Goal: Transaction & Acquisition: Book appointment/travel/reservation

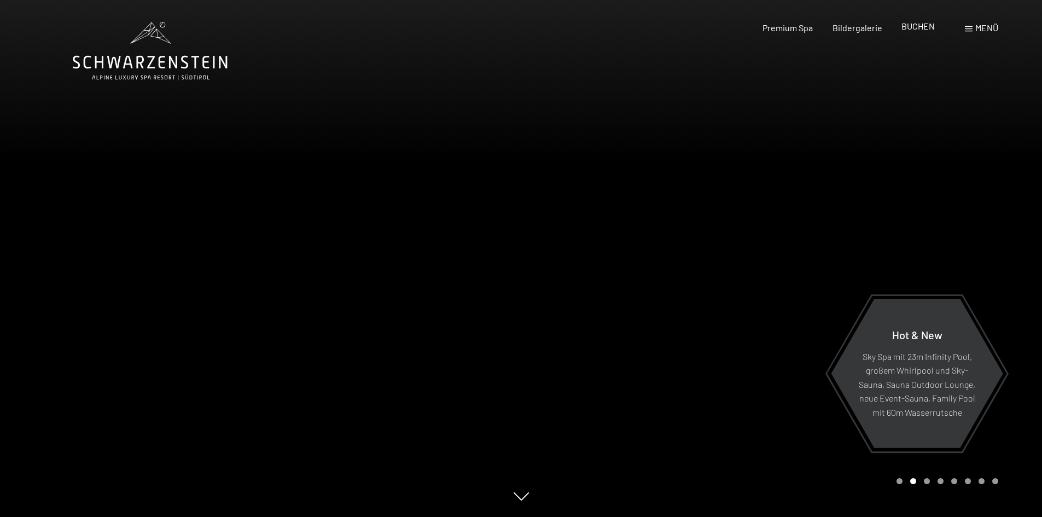
click at [916, 27] on span "BUCHEN" at bounding box center [917, 26] width 33 height 10
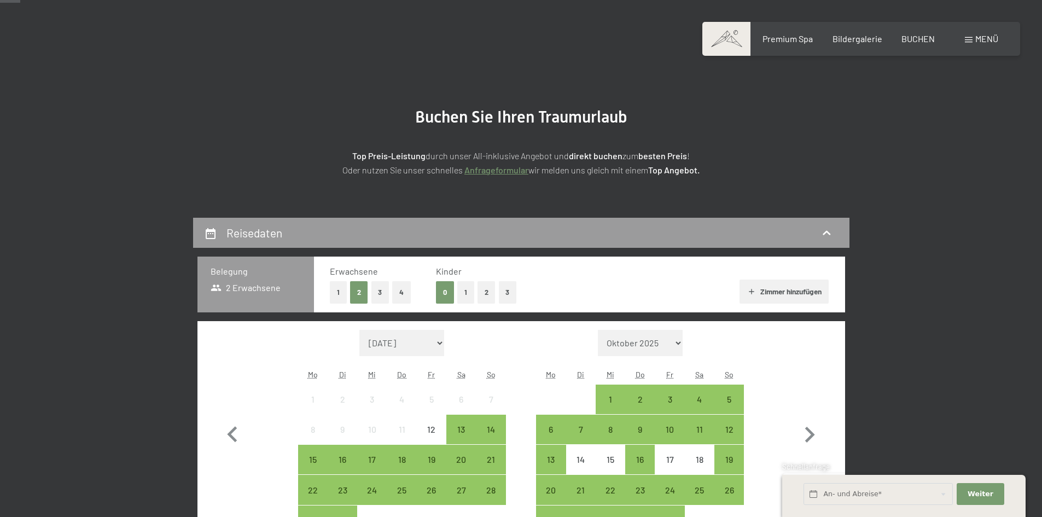
scroll to position [164, 0]
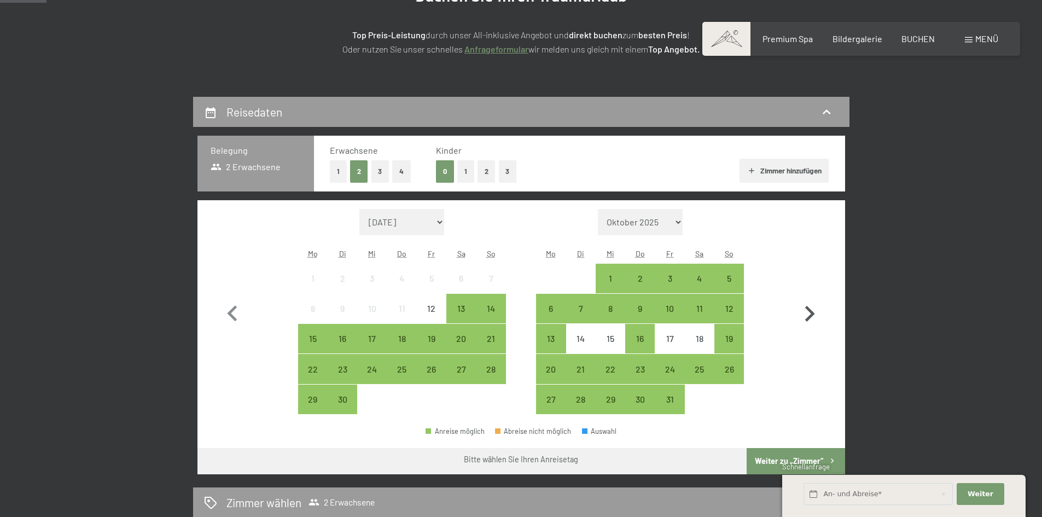
click at [811, 314] on icon "button" at bounding box center [810, 314] width 32 height 32
select select "[DATE]"
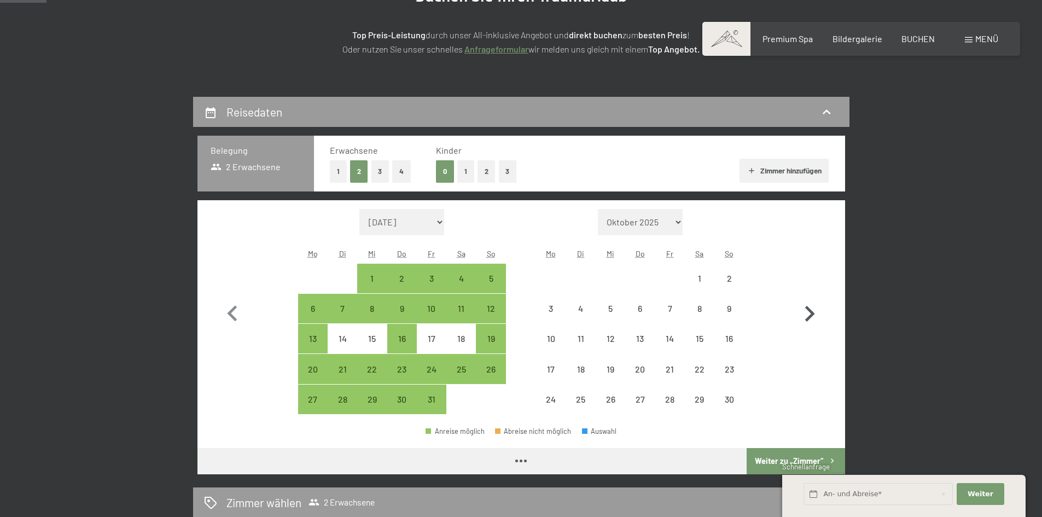
select select "[DATE]"
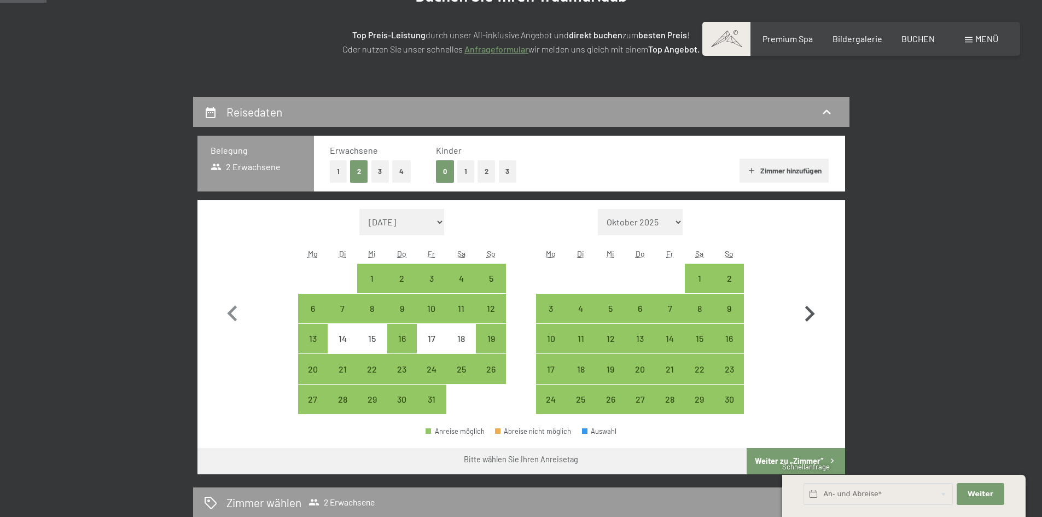
click at [811, 314] on icon "button" at bounding box center [810, 314] width 32 height 32
select select "[DATE]"
select select "2025-12-01"
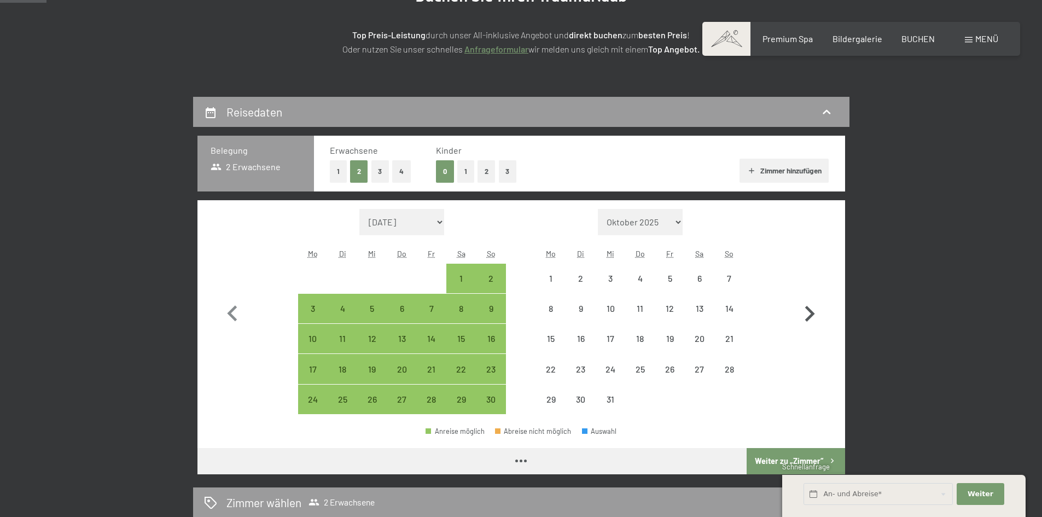
click at [811, 314] on icon "button" at bounding box center [810, 314] width 32 height 32
select select "2025-12-01"
select select "2026-01-01"
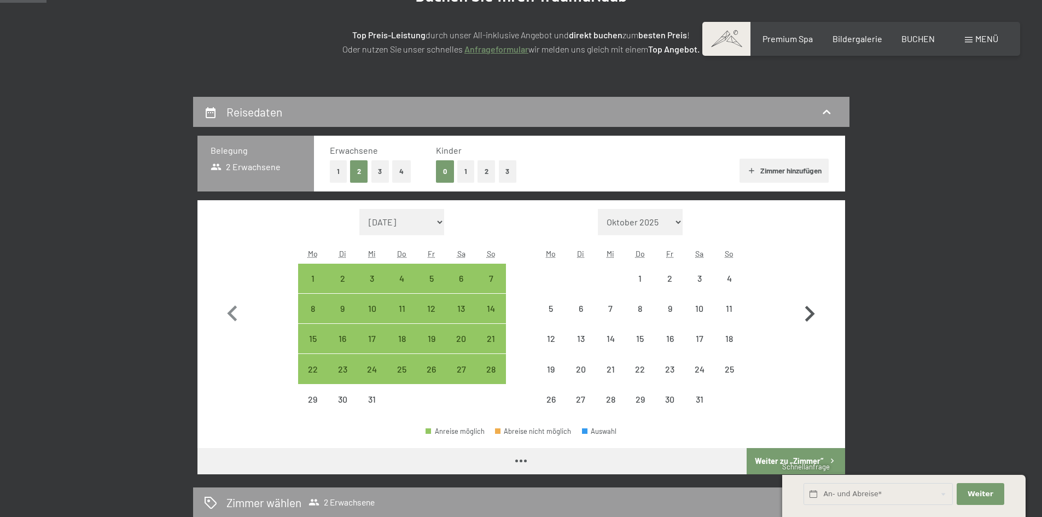
select select "2025-12-01"
select select "2026-01-01"
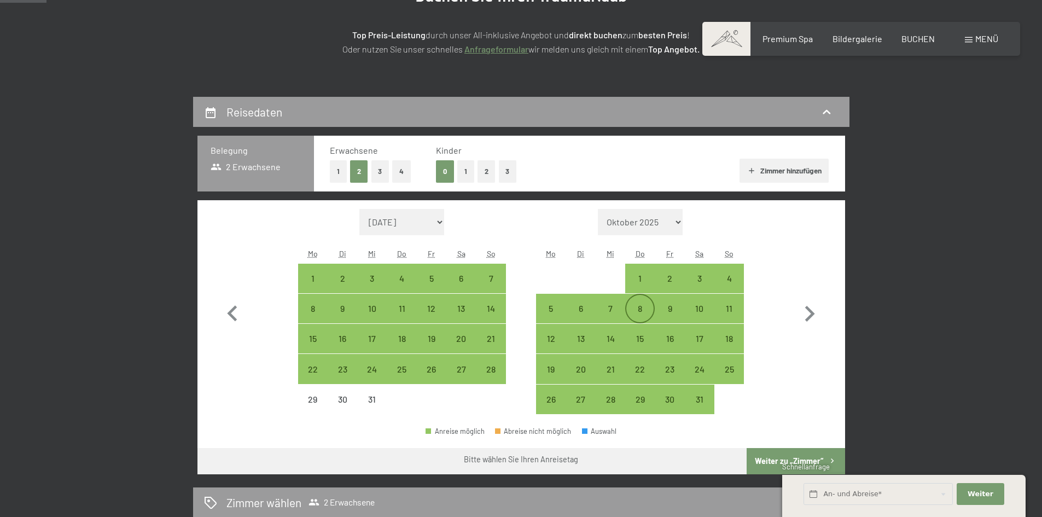
click at [638, 307] on div "8" at bounding box center [639, 317] width 27 height 27
select select "2025-12-01"
select select "2026-01-01"
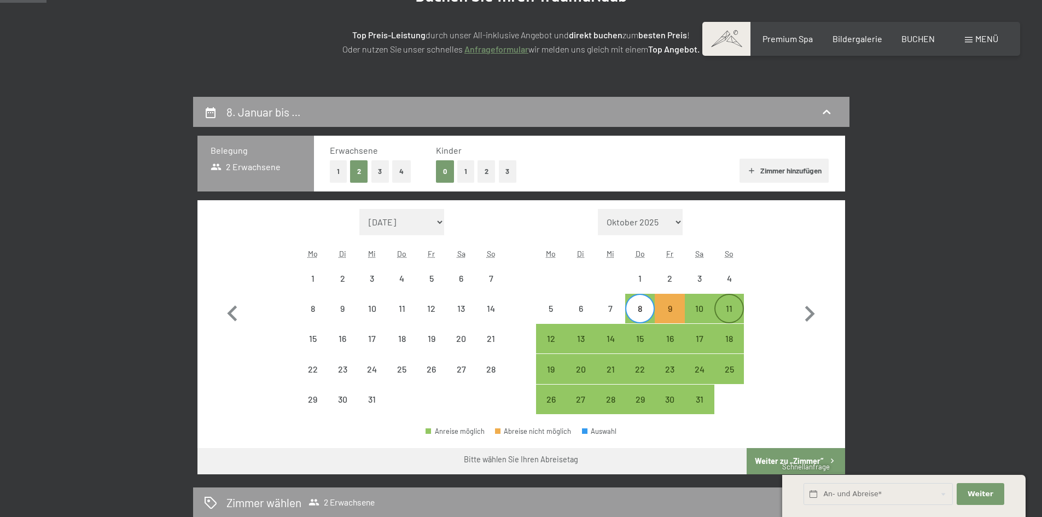
click at [724, 306] on div "11" at bounding box center [728, 317] width 27 height 27
select select "2025-12-01"
select select "2026-01-01"
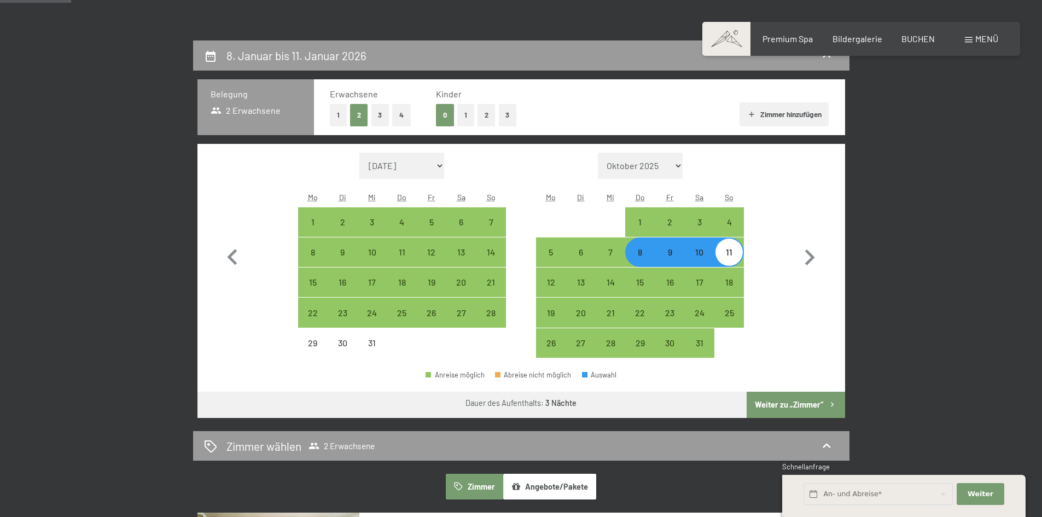
scroll to position [219, 0]
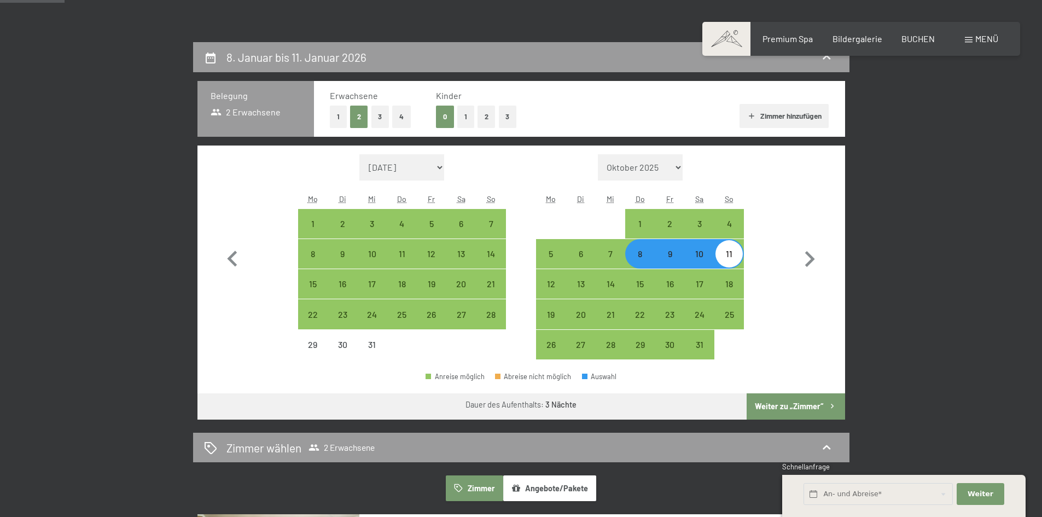
click at [399, 116] on button "4" at bounding box center [401, 117] width 19 height 22
select select "2025-12-01"
select select "2026-01-01"
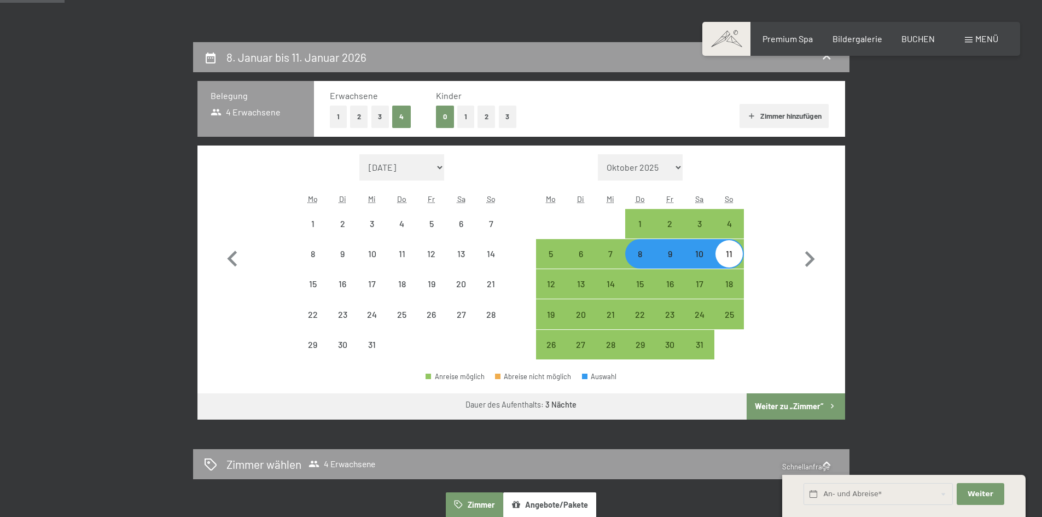
select select "2025-12-01"
select select "2026-01-01"
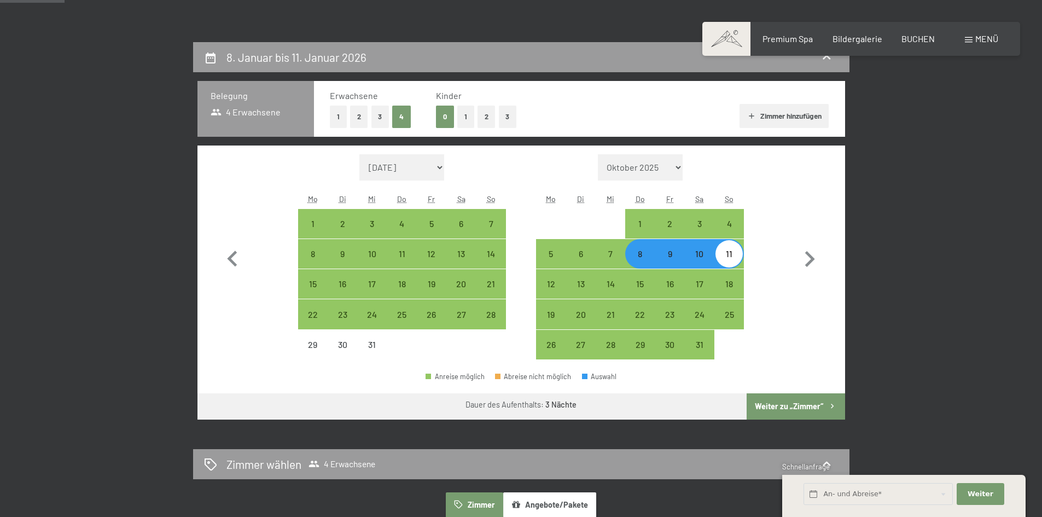
click at [750, 115] on icon "button" at bounding box center [751, 116] width 9 height 9
select select "2025-12-01"
select select "2026-01-01"
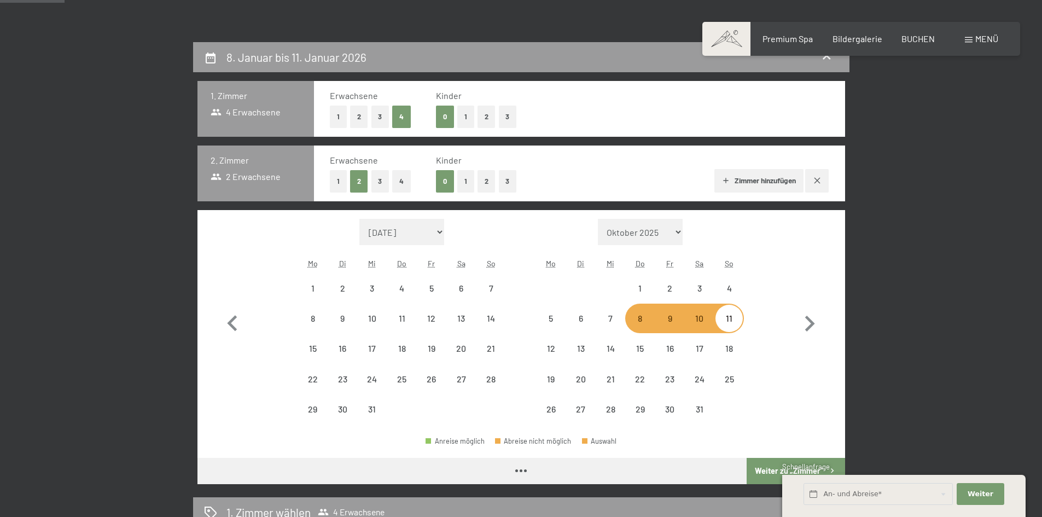
select select "2025-12-01"
select select "2026-01-01"
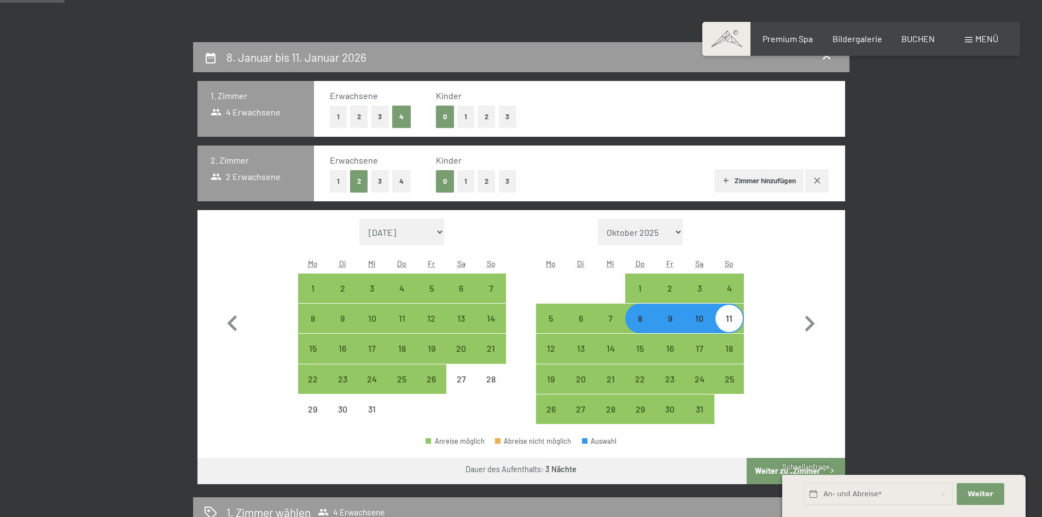
click at [360, 118] on button "2" at bounding box center [359, 117] width 18 height 22
select select "2025-12-01"
select select "2026-01-01"
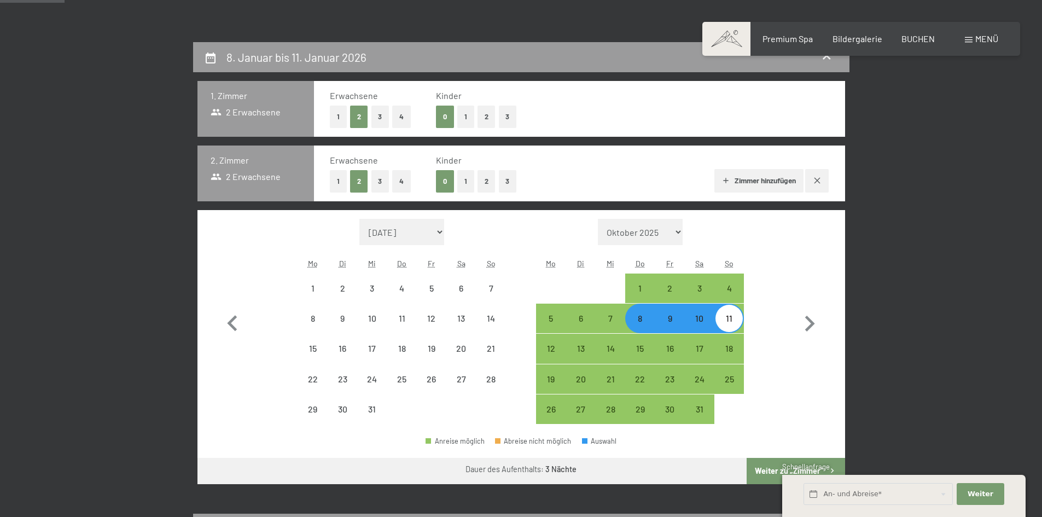
select select "2025-12-01"
select select "2026-01-01"
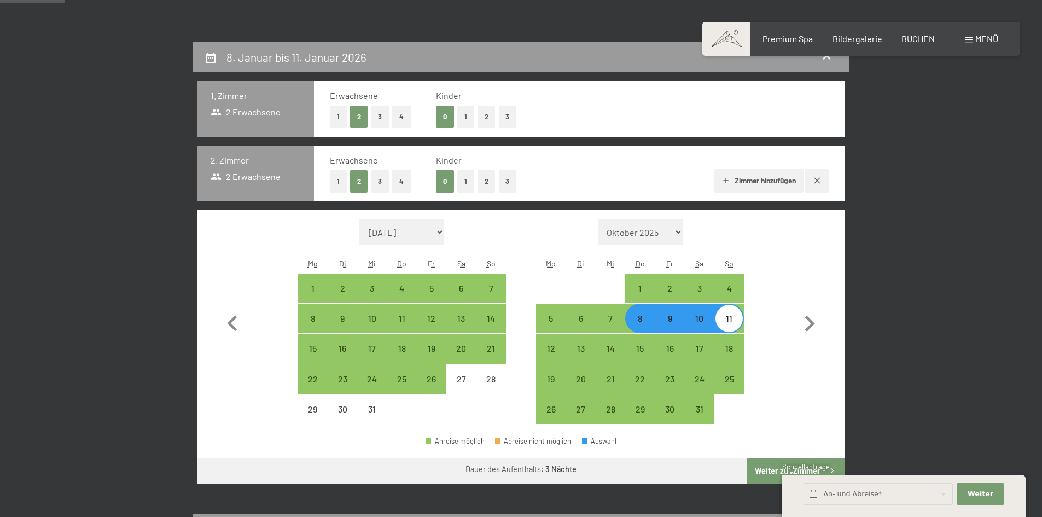
click at [726, 183] on icon "button" at bounding box center [725, 180] width 9 height 9
select select "2025-12-01"
select select "2026-01-01"
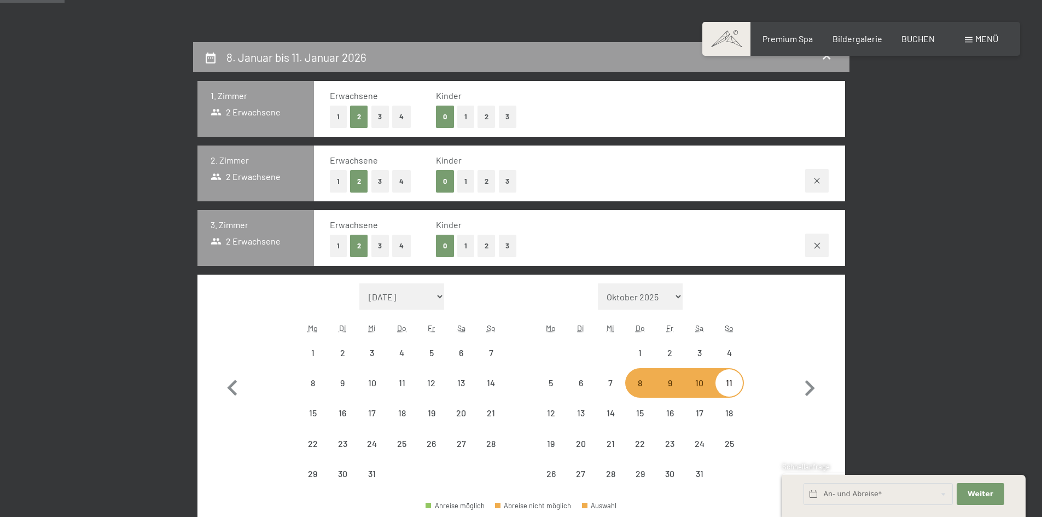
select select "2025-12-01"
select select "2026-01-01"
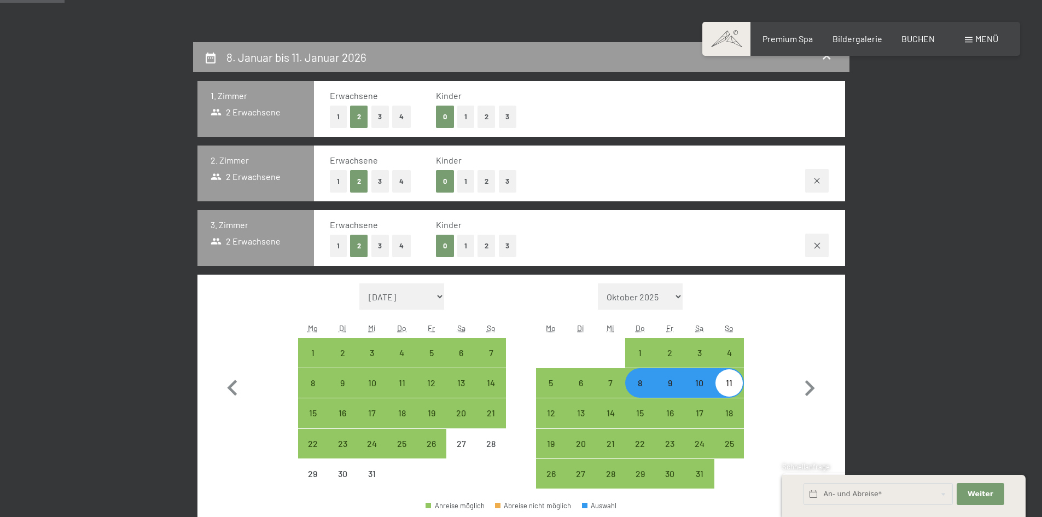
click at [340, 244] on button "1" at bounding box center [338, 246] width 17 height 22
select select "2025-12-01"
select select "2026-01-01"
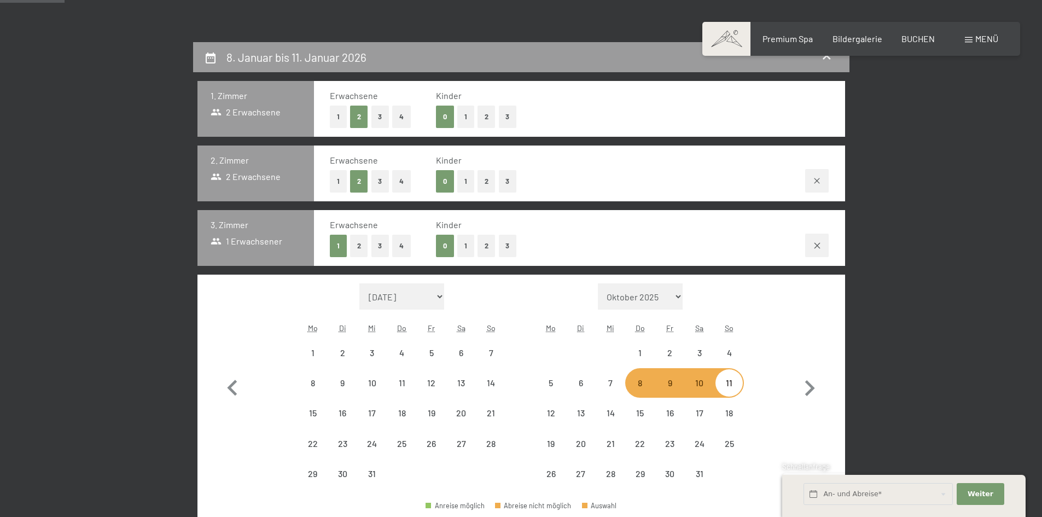
select select "2025-12-01"
select select "2026-01-01"
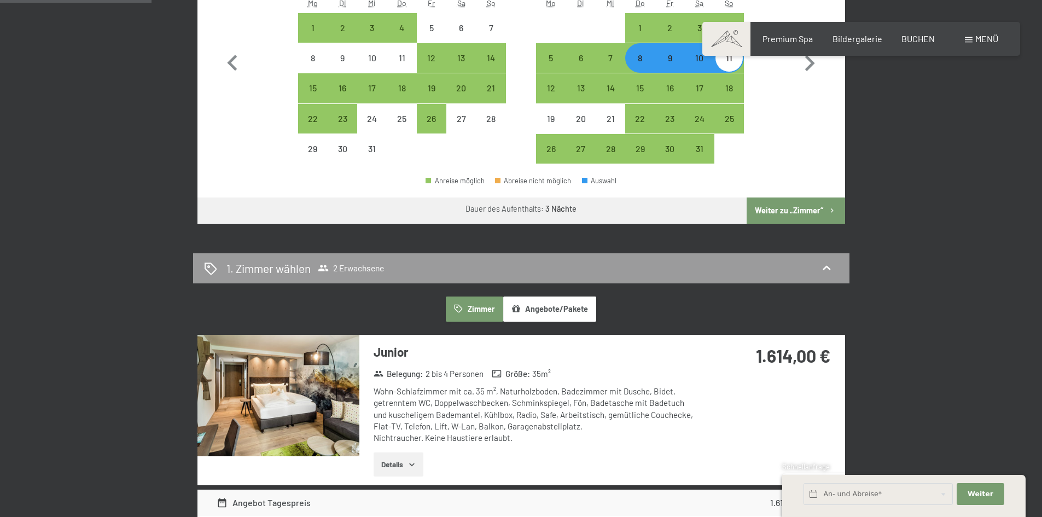
scroll to position [547, 0]
